Goal: Task Accomplishment & Management: Use online tool/utility

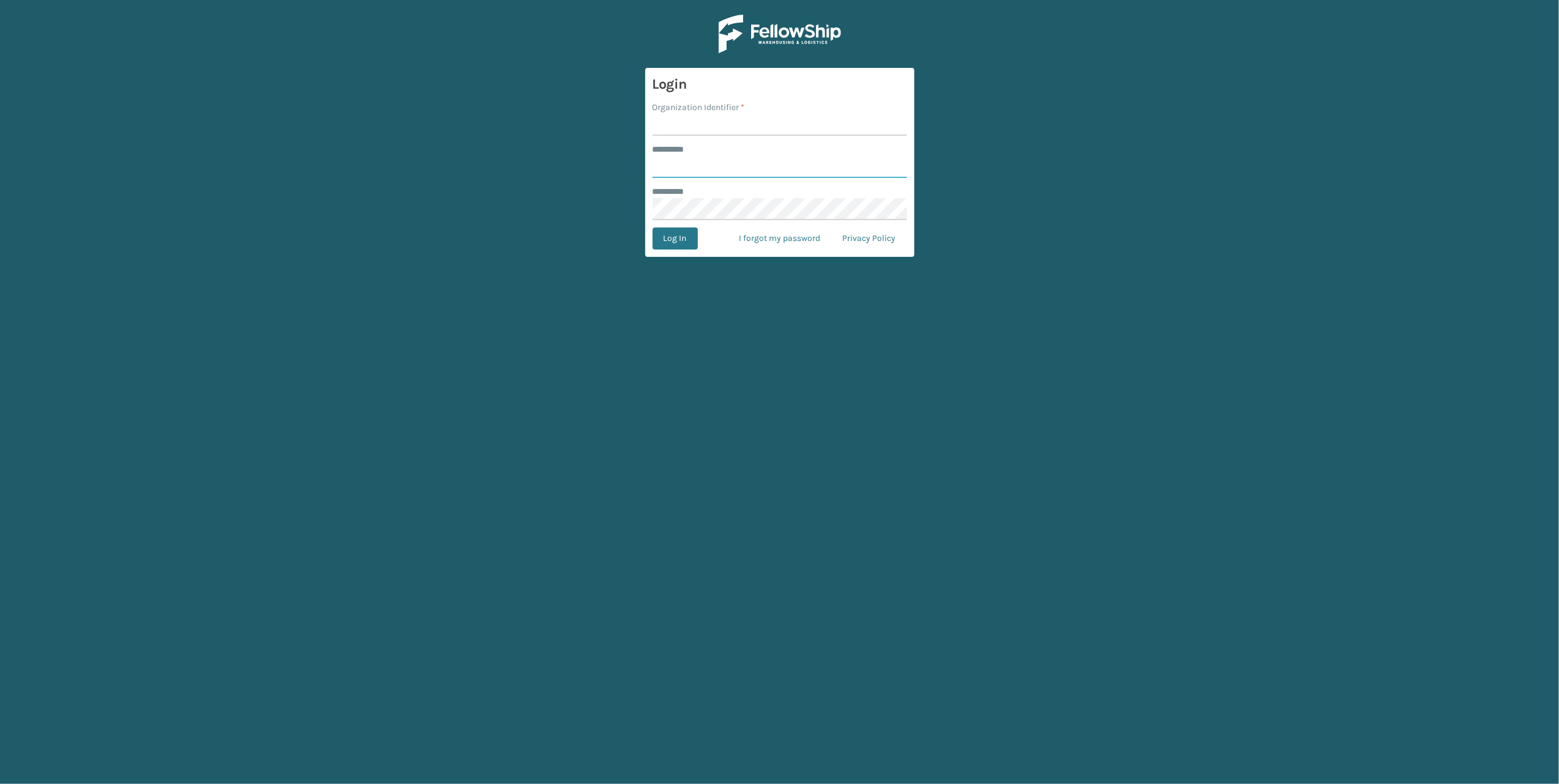
type input "******"
click at [668, 126] on input "Organization Identifier *" at bounding box center [780, 124] width 255 height 22
click at [678, 118] on input "Organization Identifier *" at bounding box center [780, 124] width 255 height 22
type input "[PERSON_NAME]"
click at [672, 236] on button "Log In" at bounding box center [675, 238] width 45 height 22
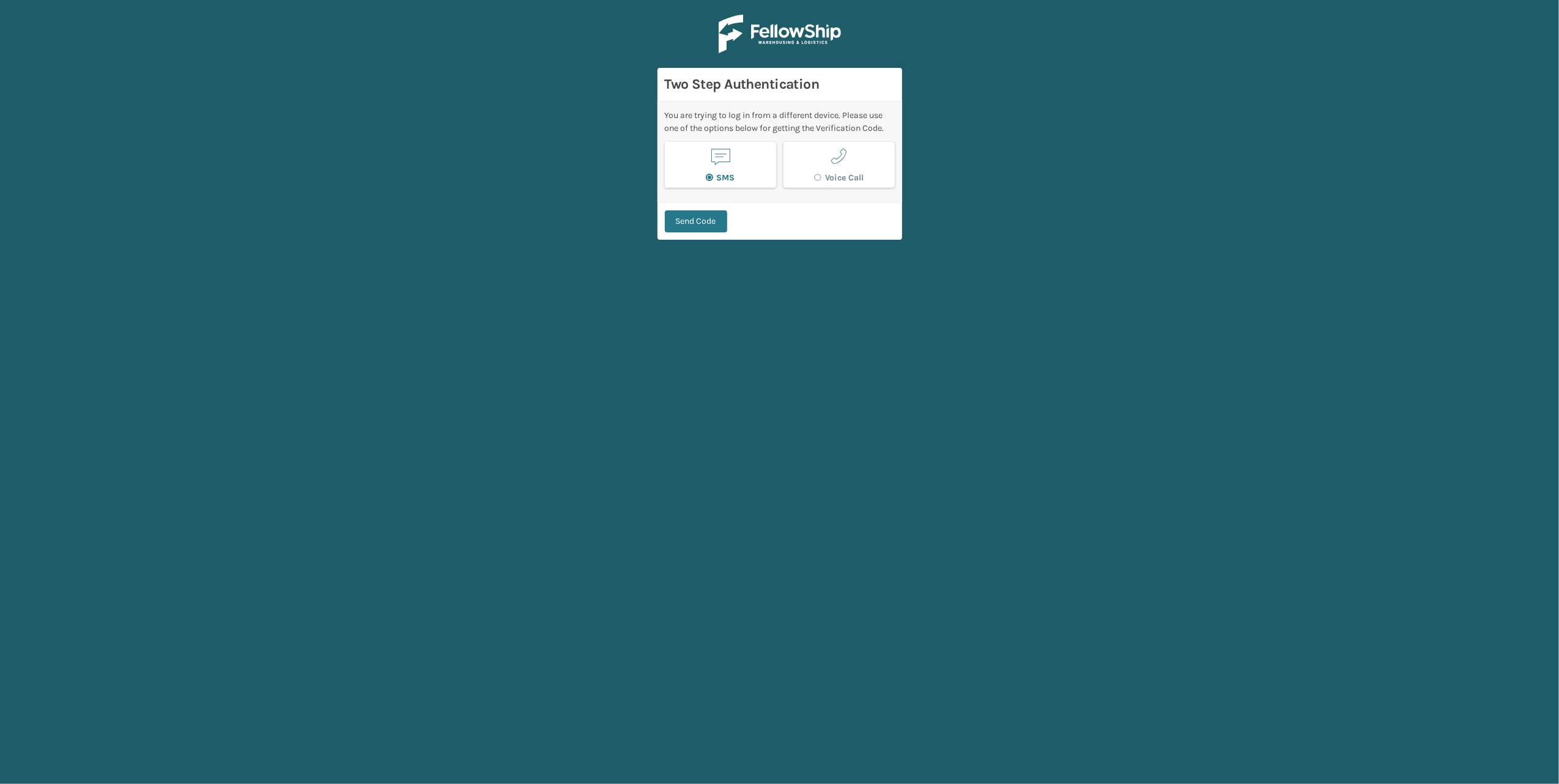
click at [740, 161] on button "SMS" at bounding box center [720, 164] width 111 height 46
click at [695, 221] on button "Send Code" at bounding box center [696, 221] width 62 height 22
click at [718, 167] on input "Enter 6 digit code: *" at bounding box center [780, 166] width 230 height 22
type input "491584"
click at [695, 221] on button "Verify Code" at bounding box center [697, 215] width 65 height 22
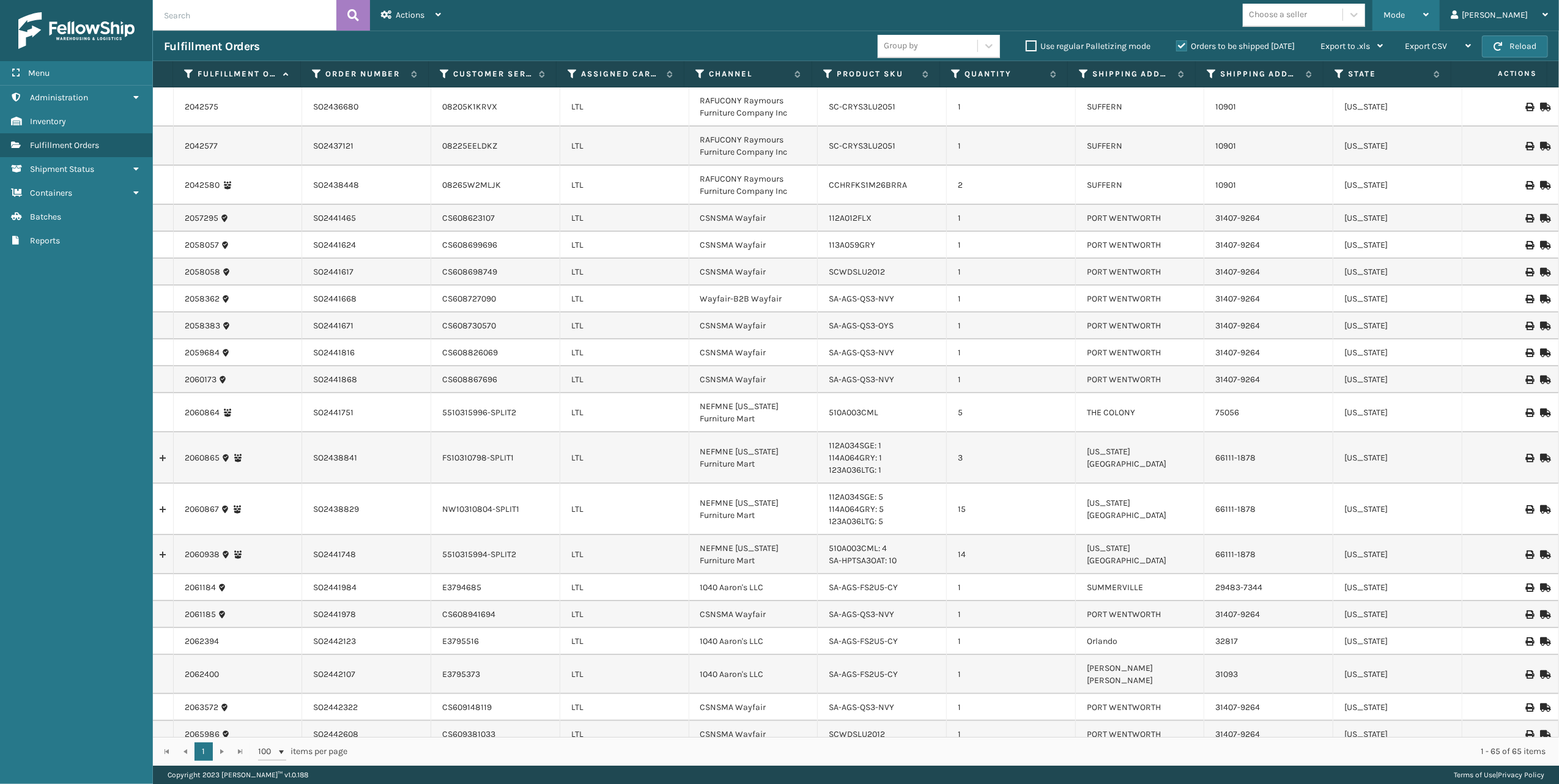
click at [1429, 10] on div "Mode" at bounding box center [1405, 15] width 45 height 30
click at [1342, 79] on li "Picking Mode" at bounding box center [1357, 81] width 164 height 33
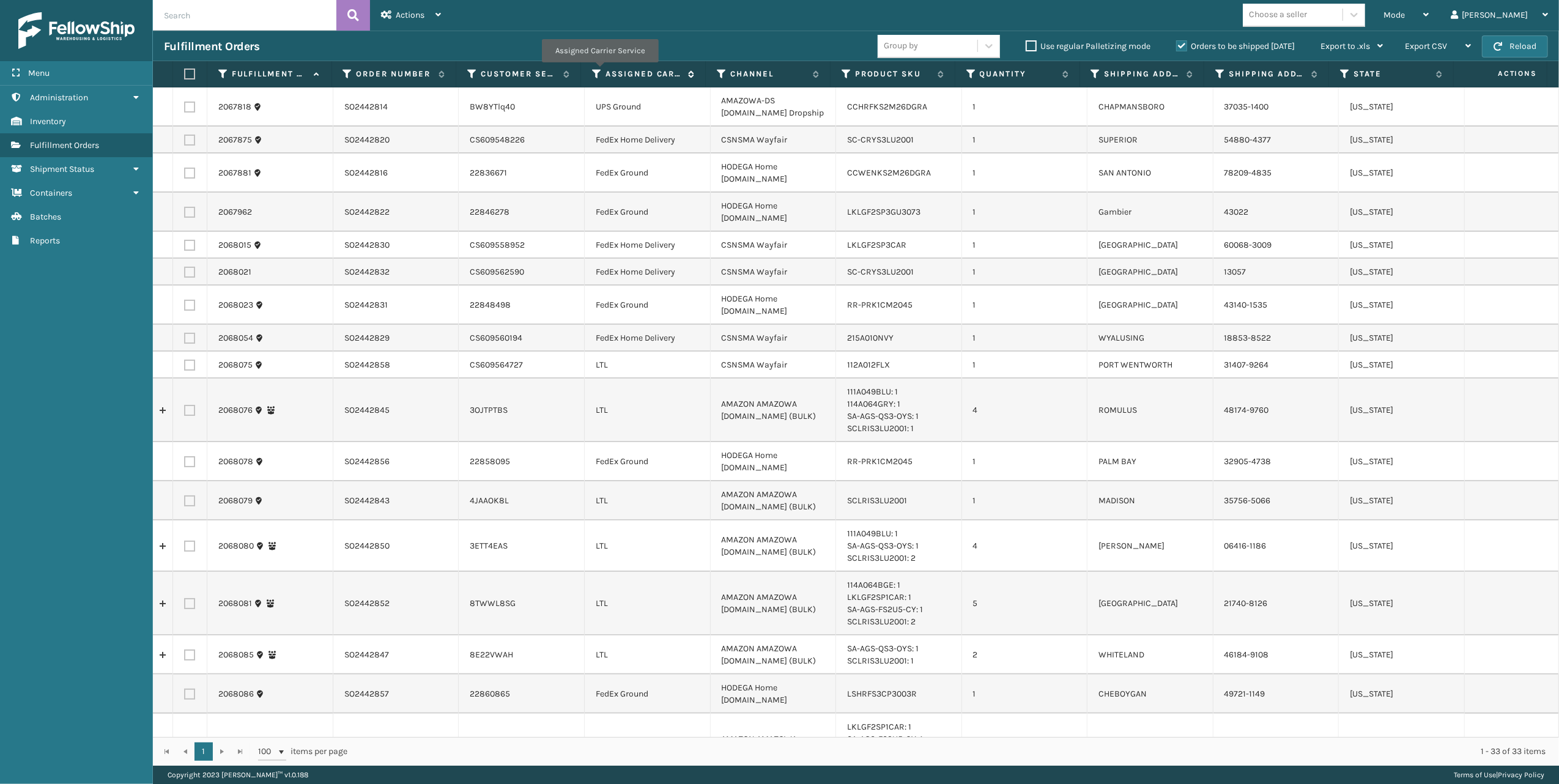
click at [599, 72] on icon at bounding box center [596, 74] width 10 height 11
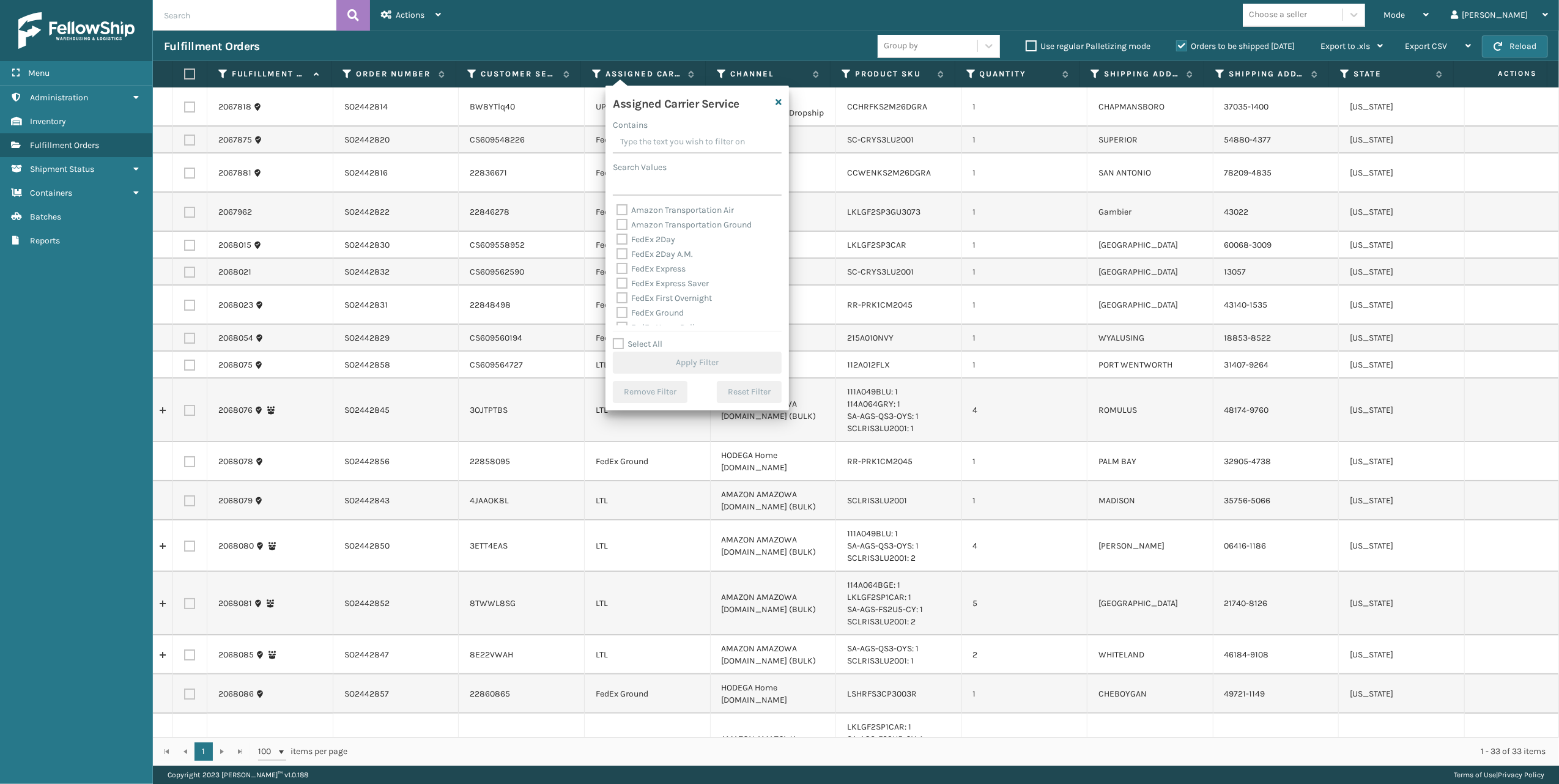
click at [635, 143] on input "Contains" at bounding box center [697, 142] width 169 height 22
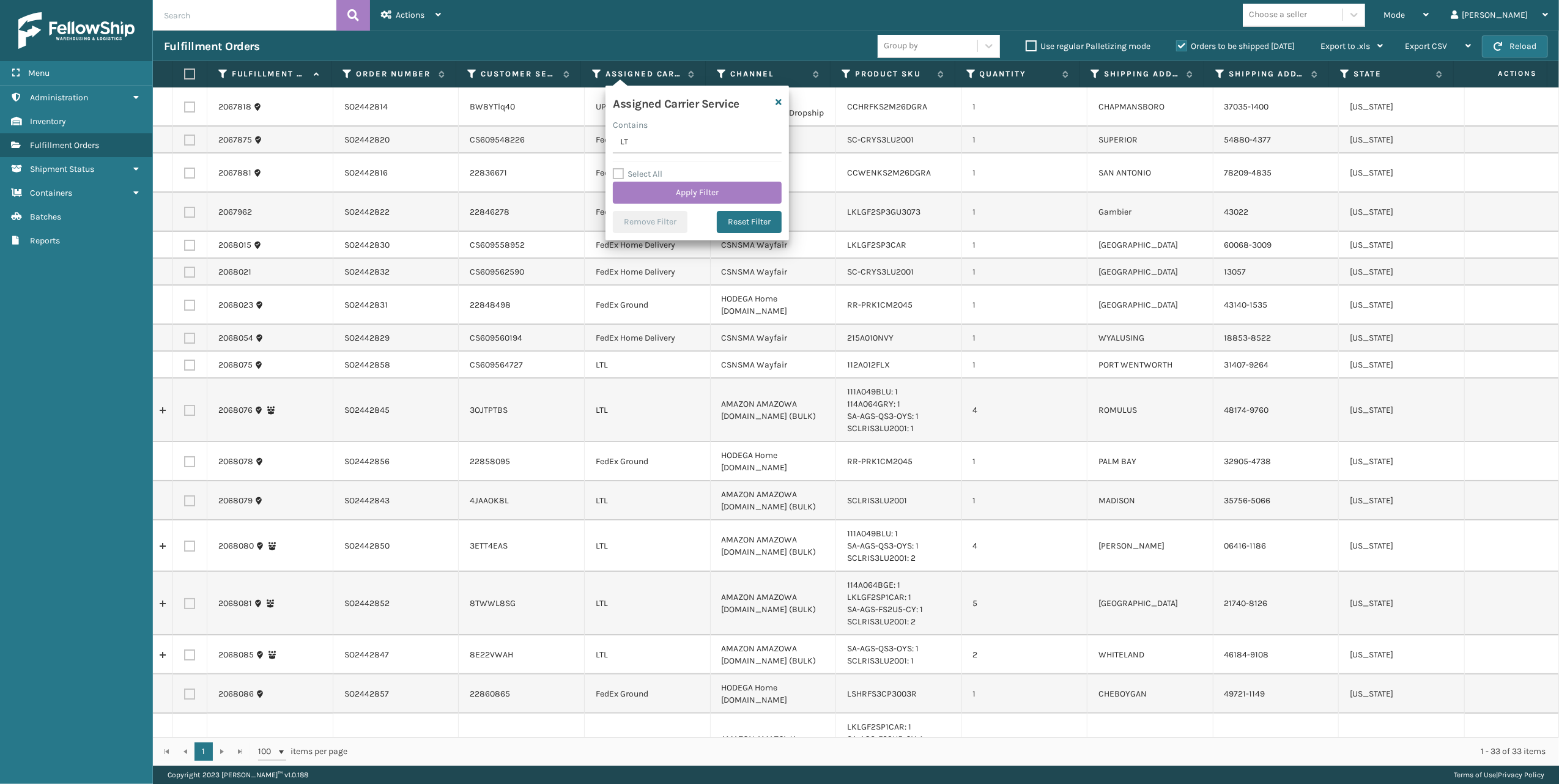
type input "LTL"
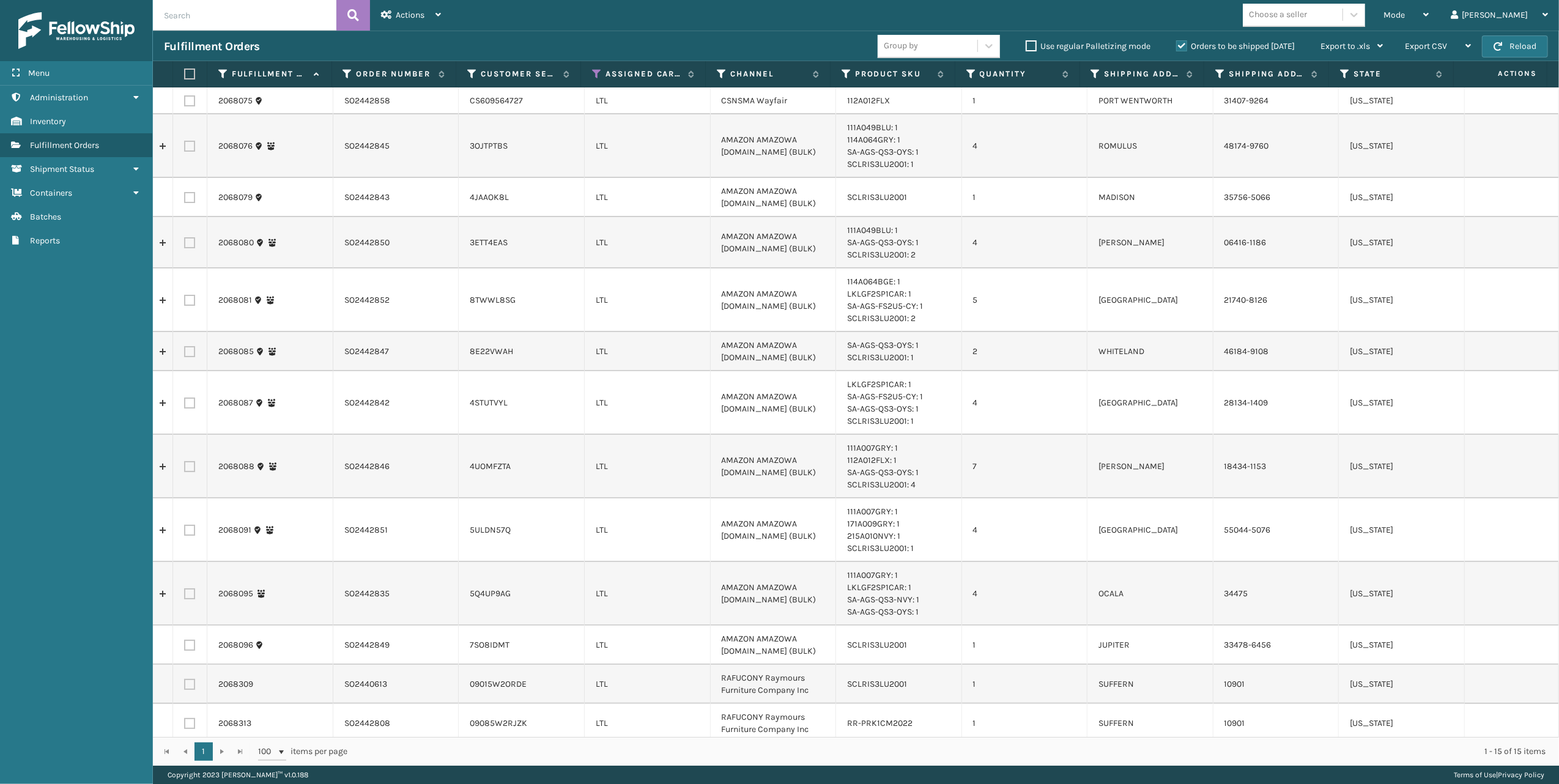
click at [211, 20] on input "text" at bounding box center [244, 15] width 184 height 30
type input "2"
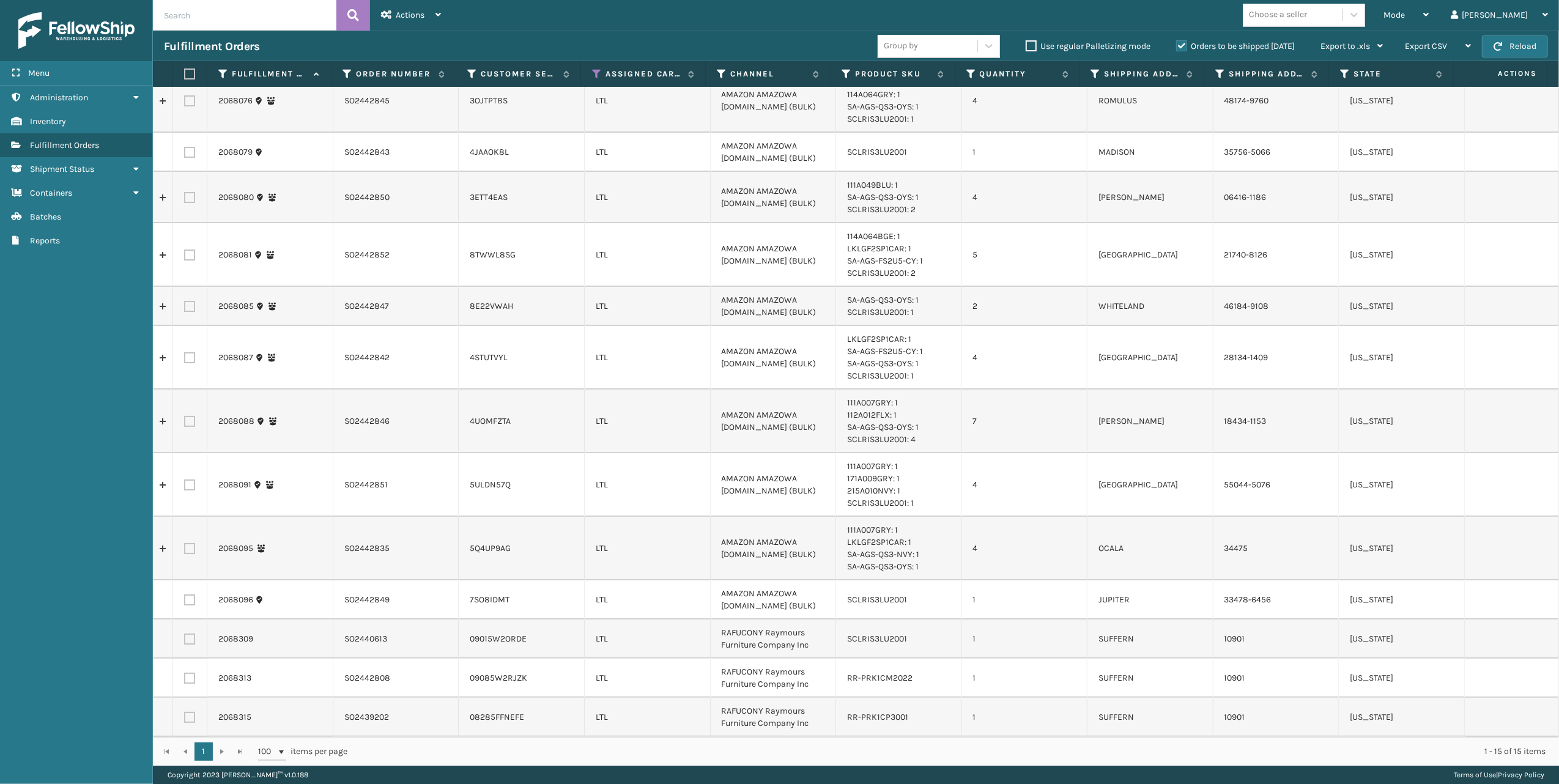
scroll to position [84, 0]
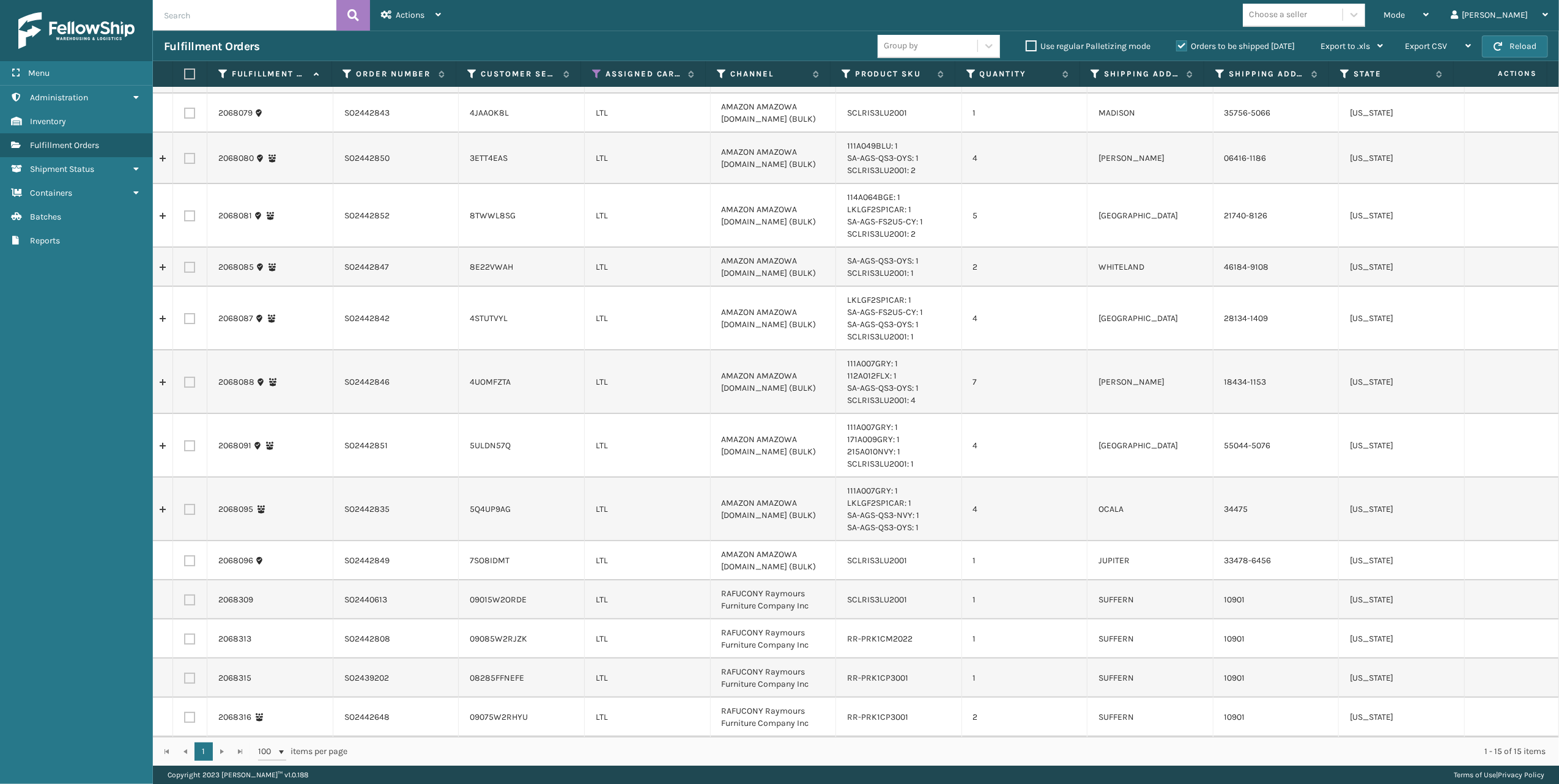
click at [187, 636] on label at bounding box center [189, 639] width 11 height 11
click at [185, 636] on input "checkbox" at bounding box center [184, 637] width 1 height 8
checkbox input "true"
click at [737, 597] on td "RAFUCONY Raymours Furniture Company Inc" at bounding box center [773, 600] width 126 height 39
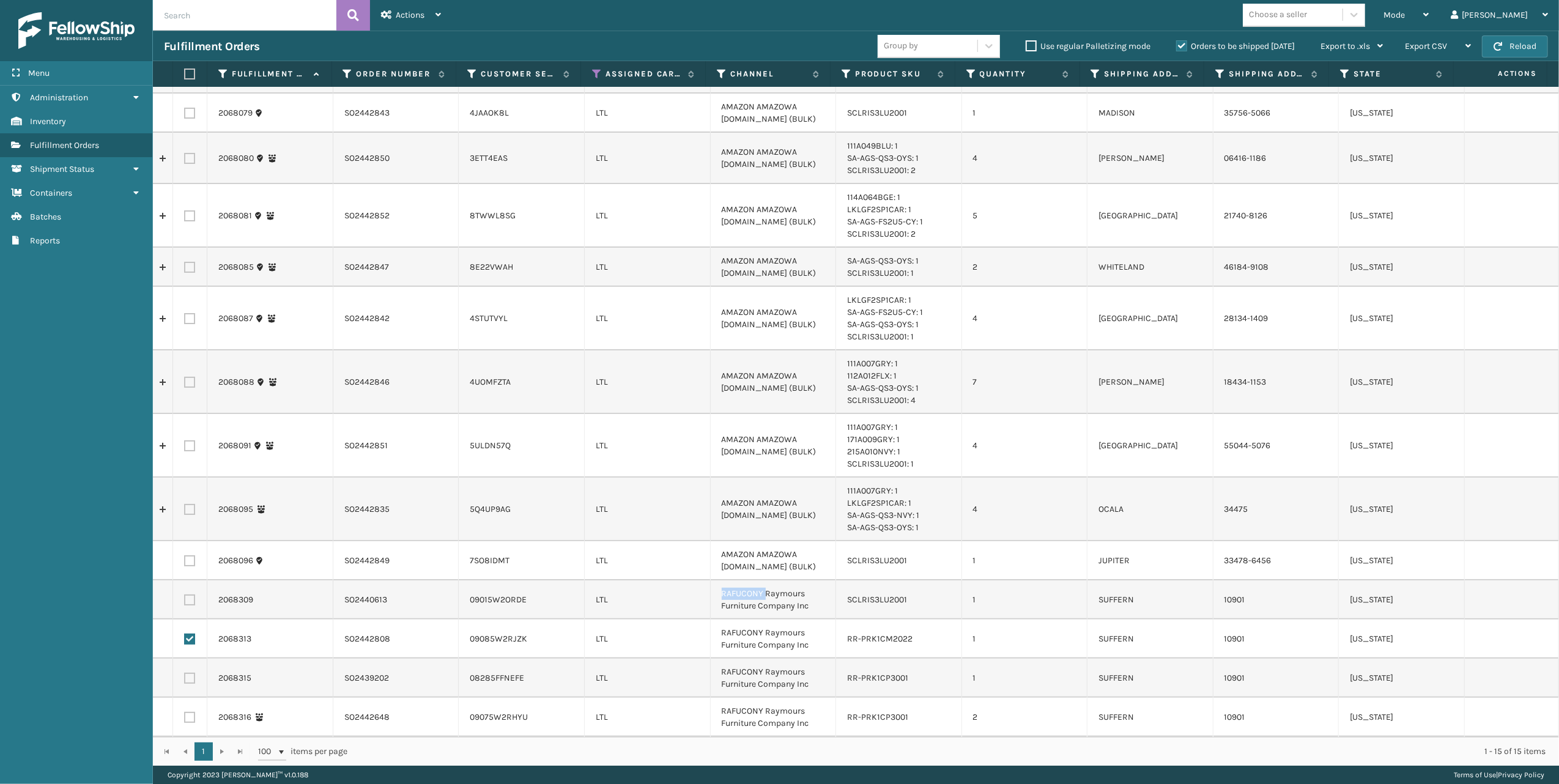
copy td "RAFUCONY"
click at [717, 69] on icon at bounding box center [721, 74] width 10 height 11
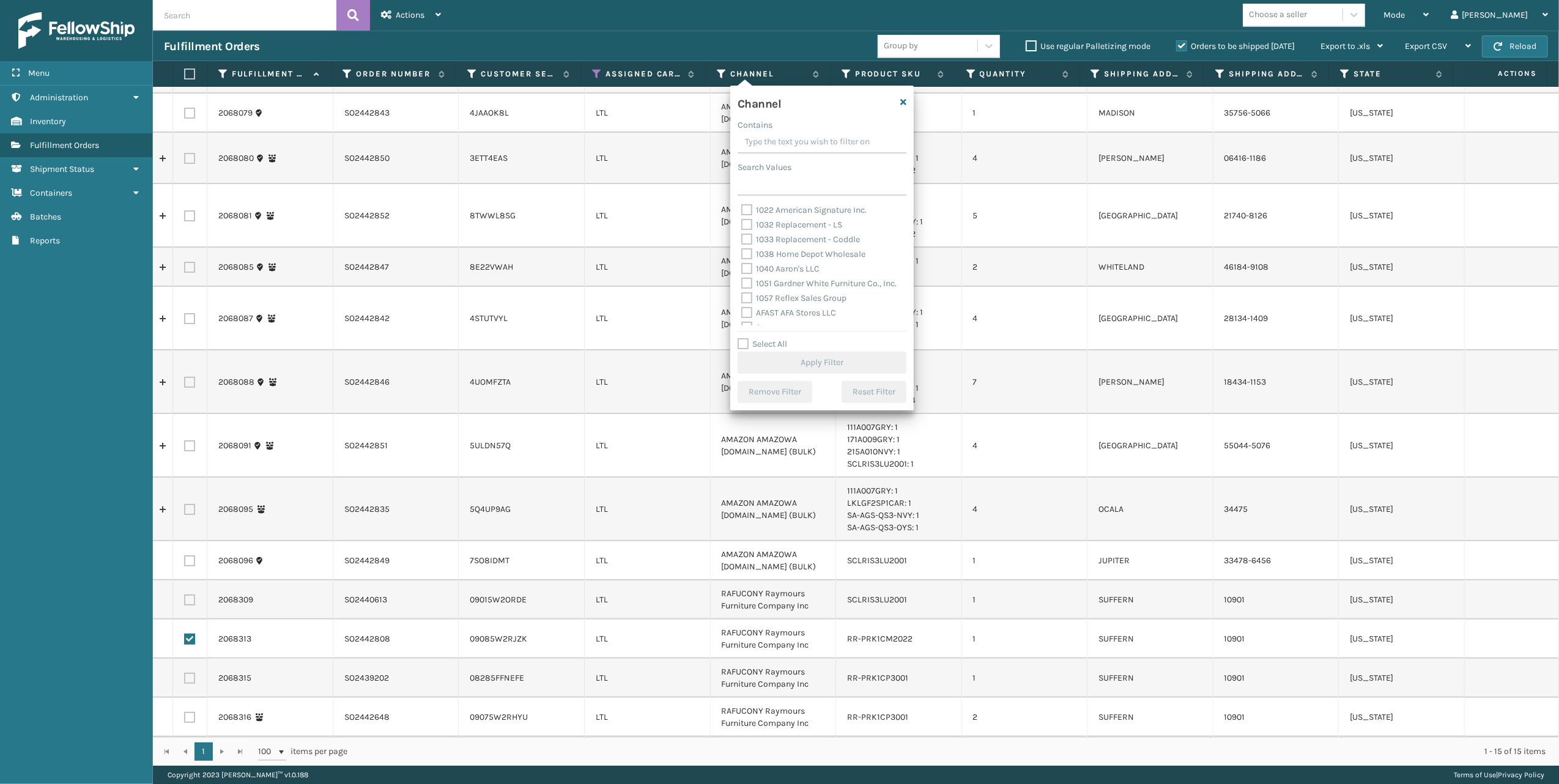
click at [759, 138] on input "Contains" at bounding box center [822, 142] width 169 height 22
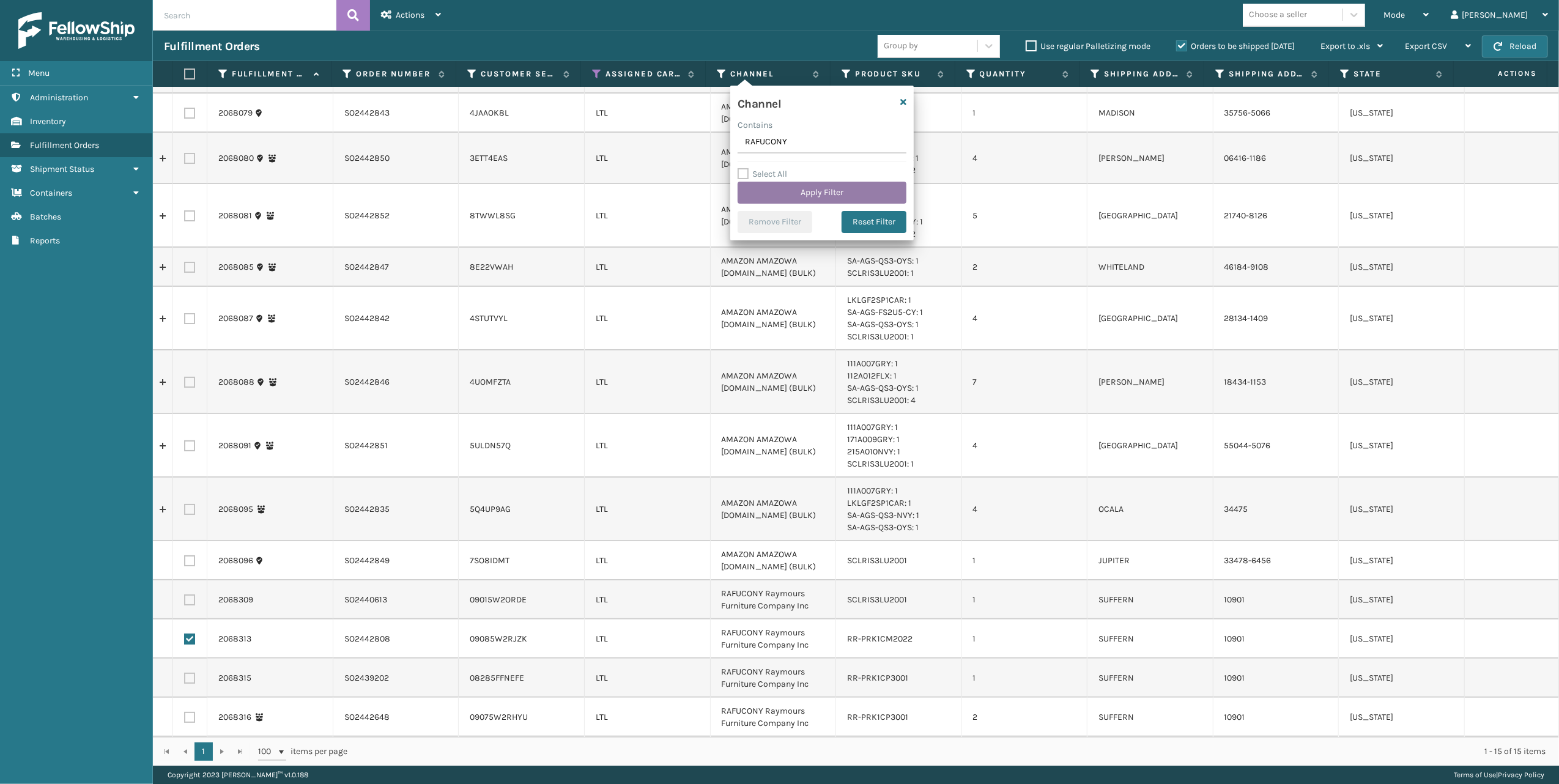
type input "RAFUCONY"
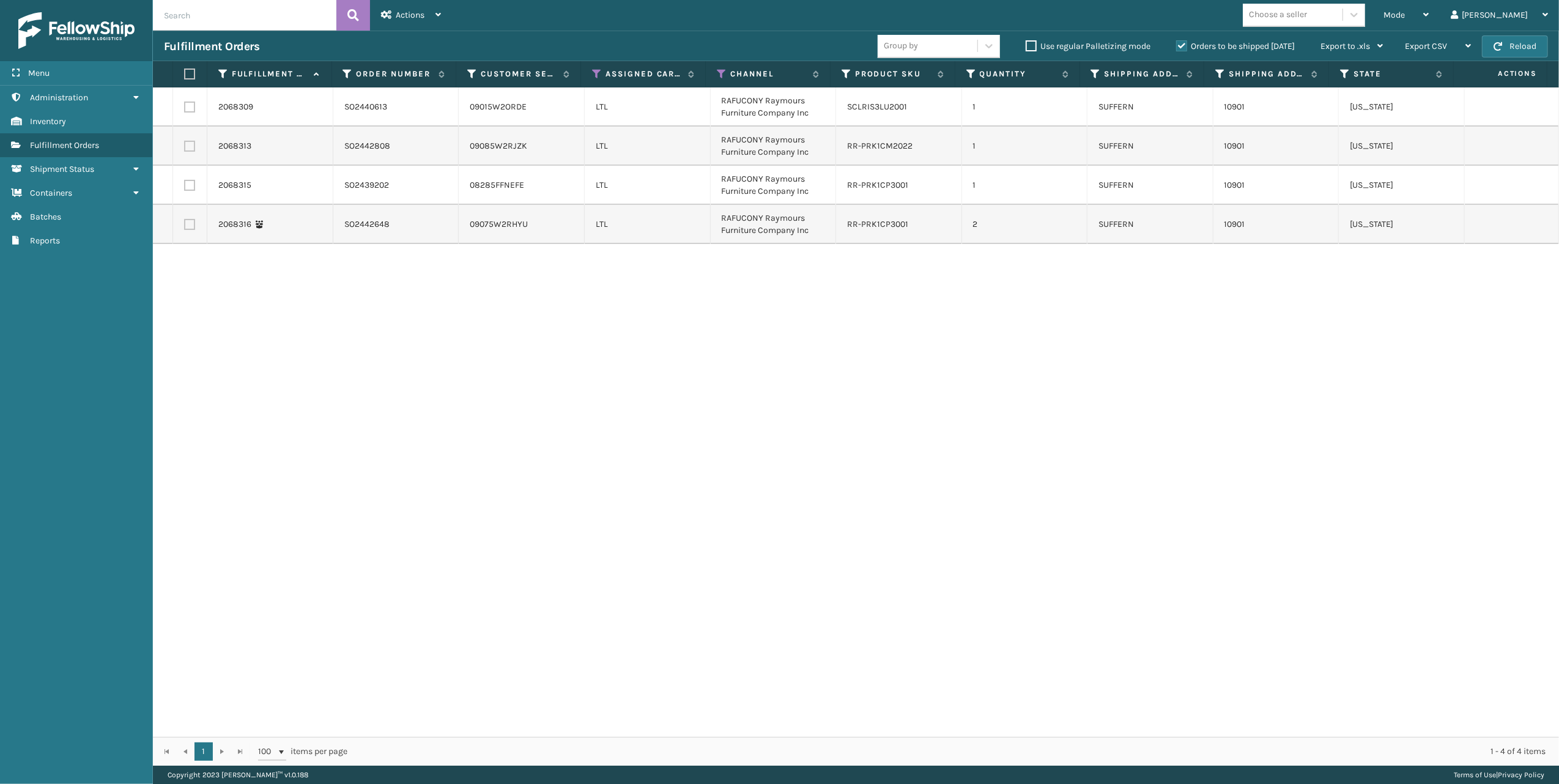
click at [192, 148] on label at bounding box center [189, 145] width 11 height 11
click at [185, 148] on input "checkbox" at bounding box center [184, 144] width 1 height 8
checkbox input "true"
click at [191, 226] on label at bounding box center [189, 224] width 11 height 11
click at [185, 226] on input "checkbox" at bounding box center [184, 223] width 1 height 8
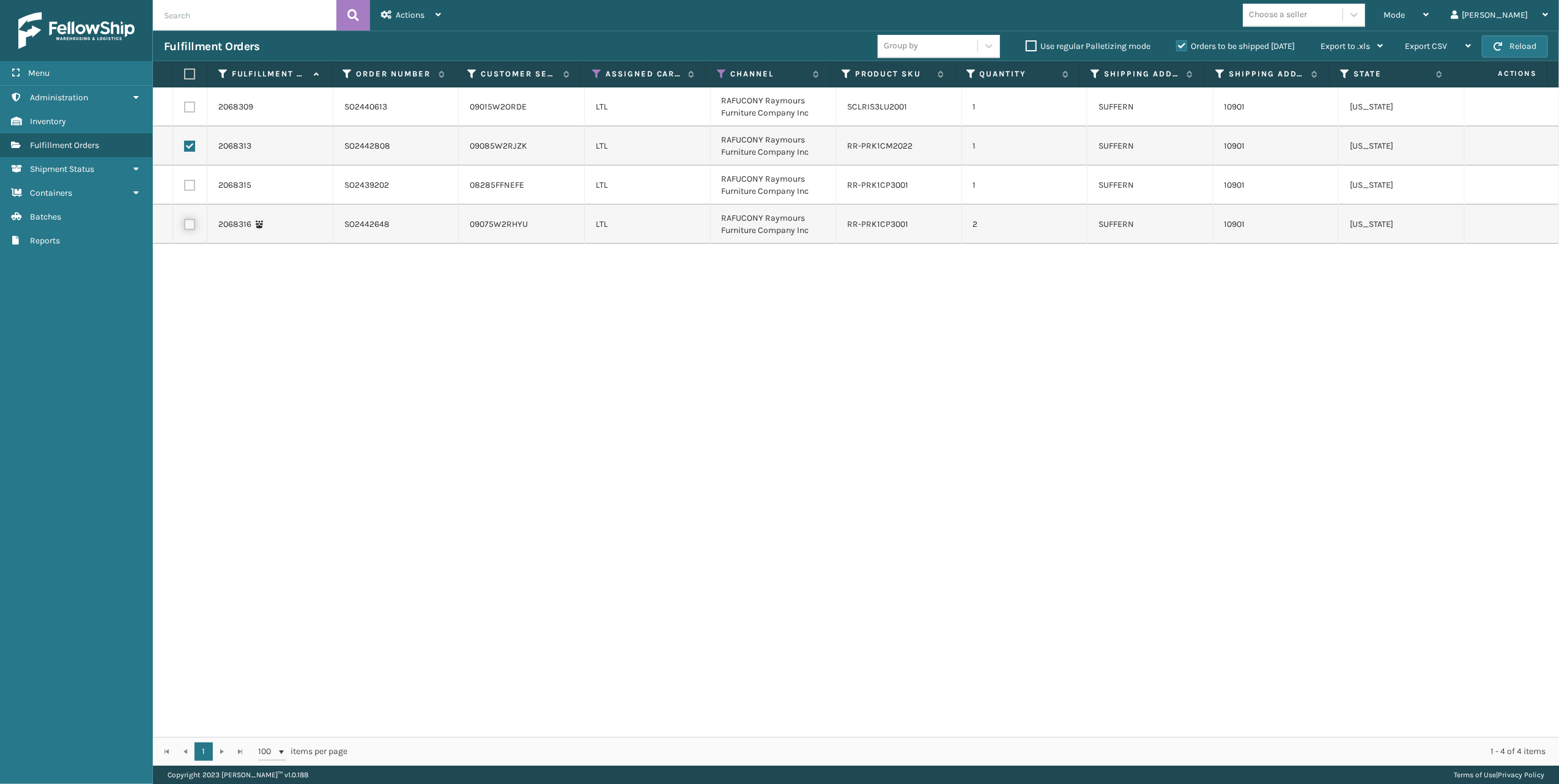
checkbox input "true"
click at [187, 110] on label at bounding box center [189, 107] width 11 height 11
click at [185, 109] on input "checkbox" at bounding box center [184, 105] width 1 height 8
checkbox input "true"
click at [187, 187] on label at bounding box center [189, 185] width 11 height 11
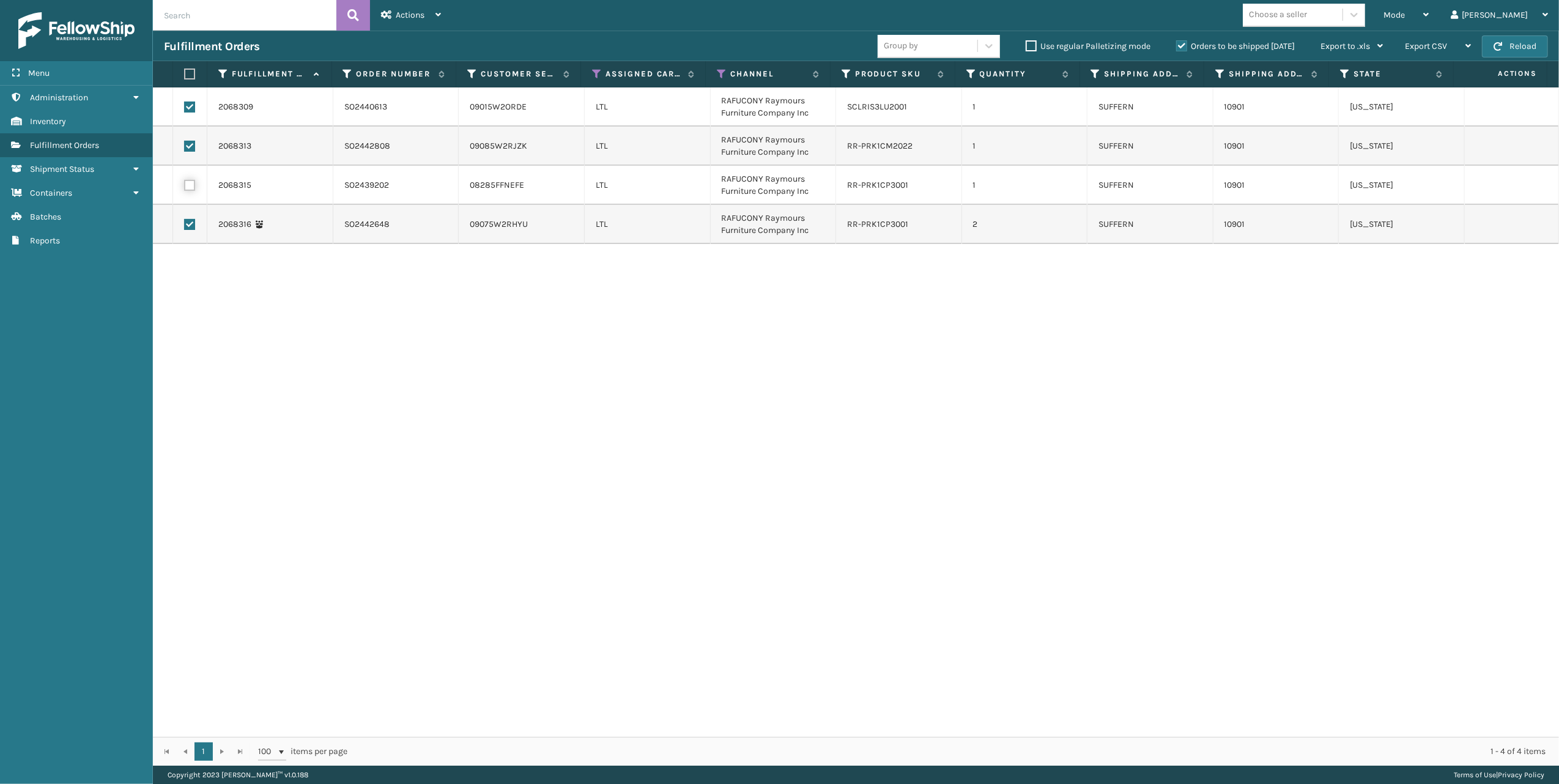
click at [185, 187] on input "checkbox" at bounding box center [184, 183] width 1 height 8
checkbox input "true"
click at [453, 3] on div "Mode Regular Mode Picking Mode Labeling Mode Exit Scan Mode Choose a seller [PE…" at bounding box center [1005, 15] width 1107 height 30
click at [438, 10] on icon at bounding box center [438, 14] width 6 height 8
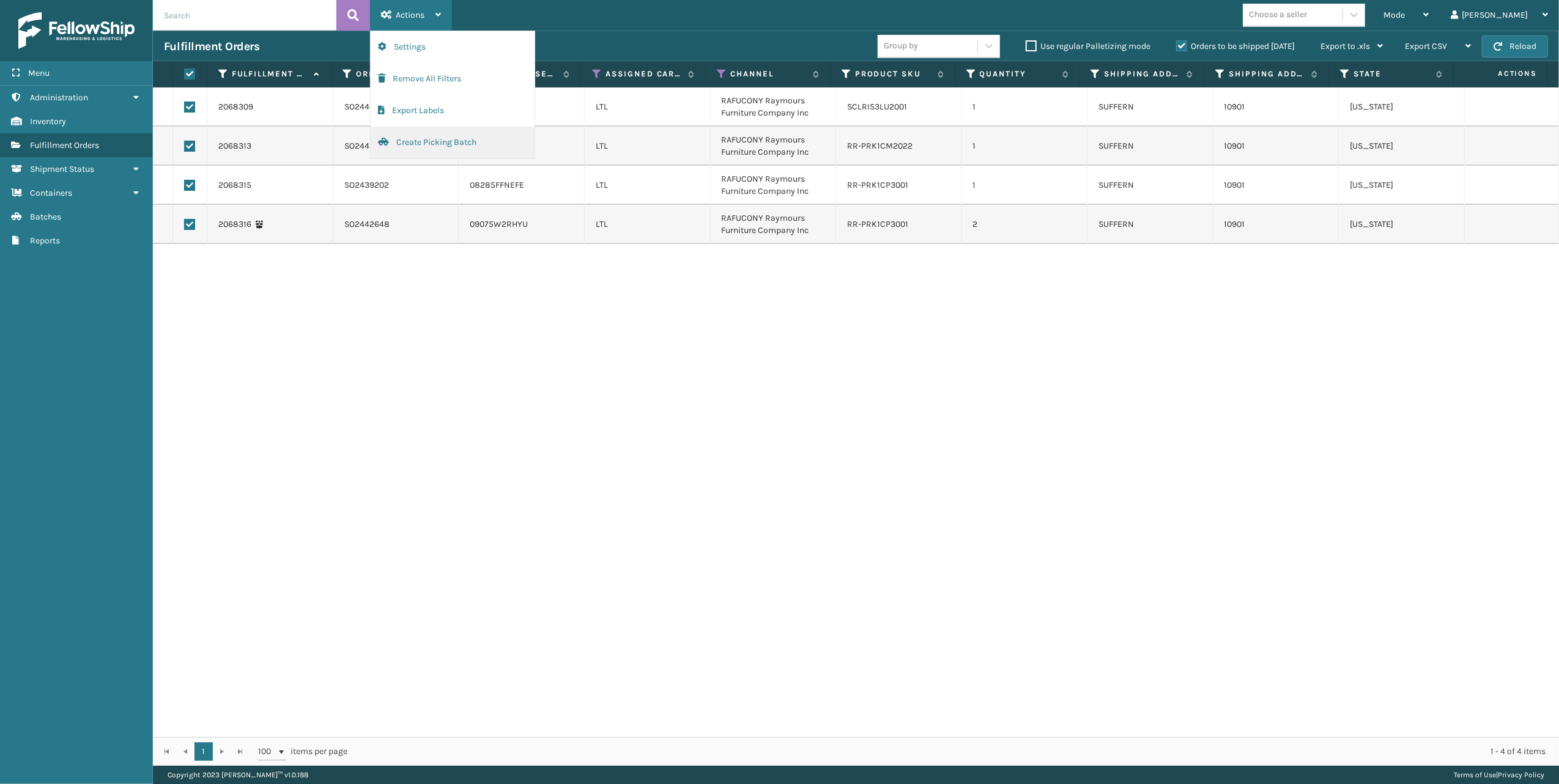
drag, startPoint x: 402, startPoint y: 140, endPoint x: 408, endPoint y: 138, distance: 6.3
click at [408, 138] on button "Create Picking Batch" at bounding box center [453, 142] width 164 height 32
